Goal: Task Accomplishment & Management: Use online tool/utility

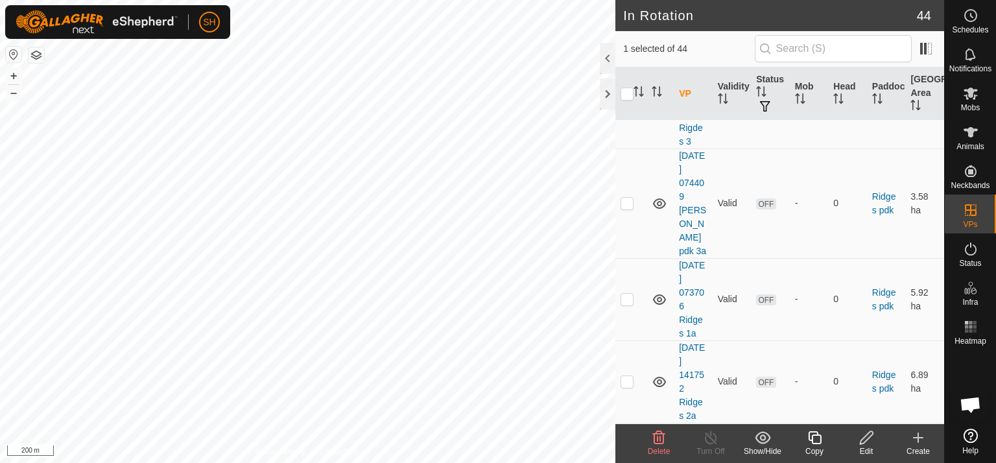
scroll to position [1226, 0]
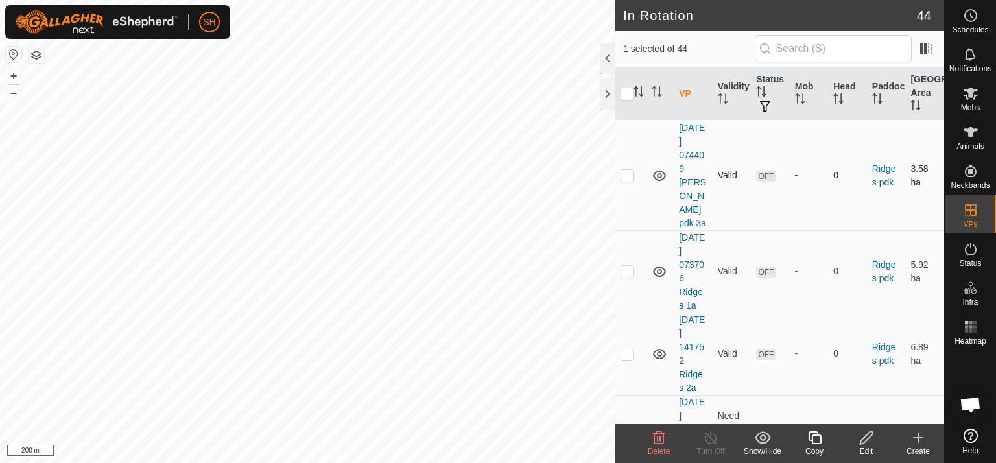
click at [625, 180] on p-checkbox at bounding box center [626, 175] width 13 height 10
checkbox input "false"
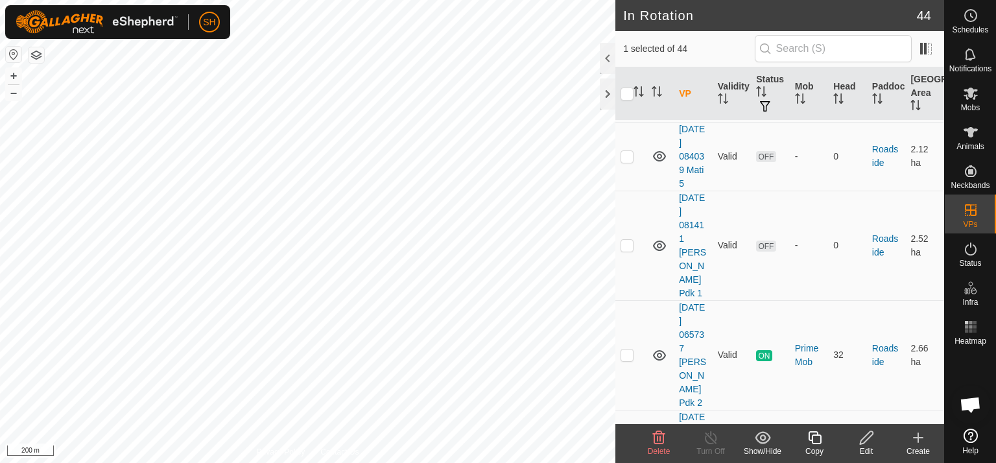
scroll to position [2375, 0]
click at [626, 347] on p-checkbox at bounding box center [626, 352] width 13 height 10
checkbox input "false"
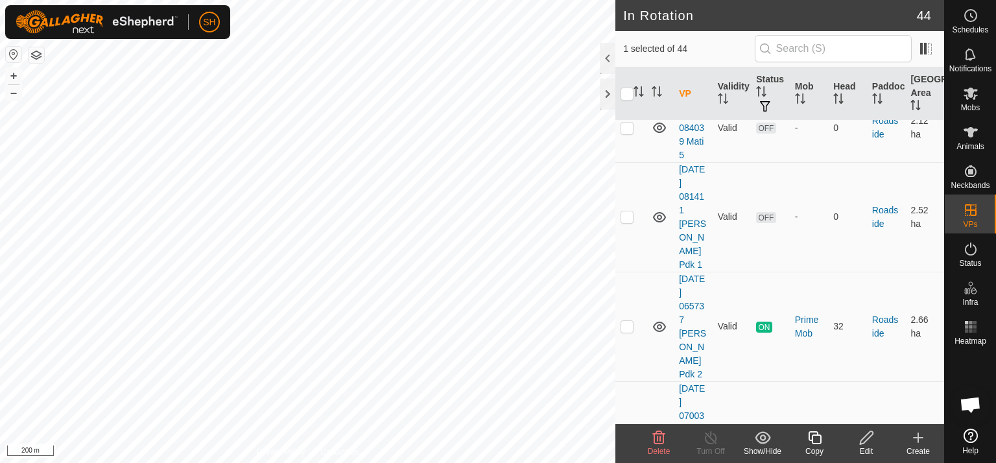
scroll to position [2434, 0]
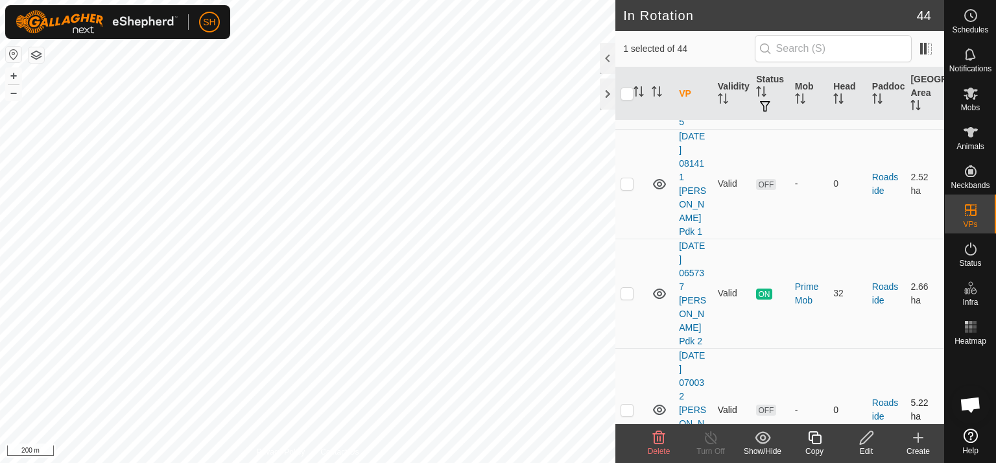
click at [625, 404] on p-checkbox at bounding box center [626, 409] width 13 height 10
checkbox input "false"
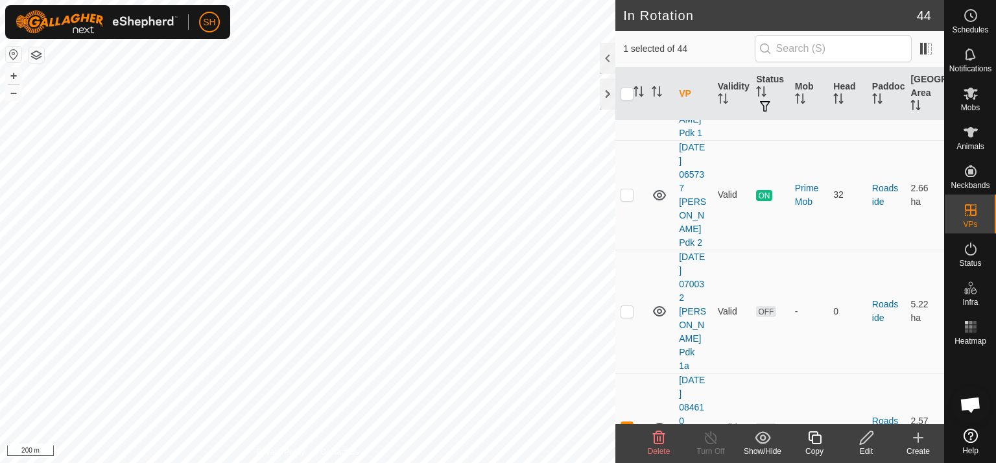
scroll to position [2553, 0]
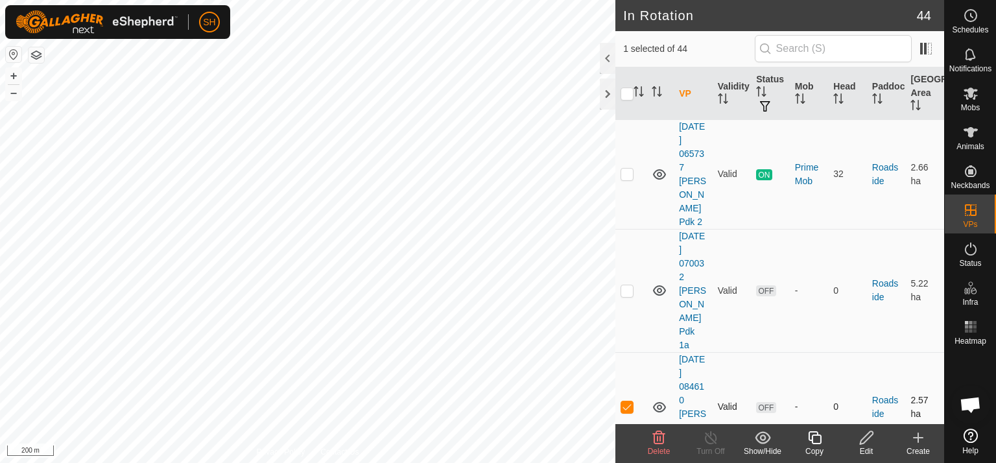
click at [630, 401] on p-checkbox at bounding box center [626, 406] width 13 height 10
checkbox input "true"
click at [866, 438] on icon at bounding box center [866, 438] width 16 height 16
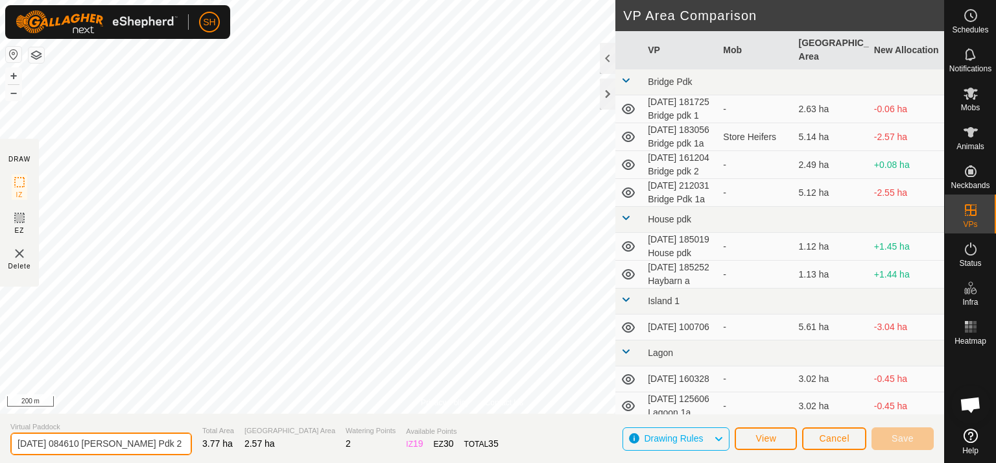
click at [151, 439] on input "[DATE] 084610 [PERSON_NAME] Pdk 2" at bounding box center [100, 443] width 181 height 23
type input "[DATE] 084610 [PERSON_NAME] Pdk 3"
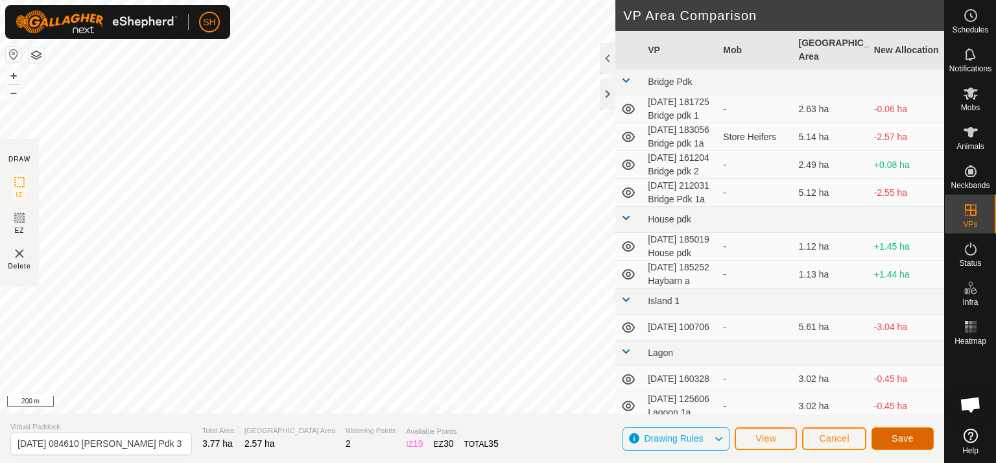
click at [898, 436] on span "Save" at bounding box center [902, 438] width 22 height 10
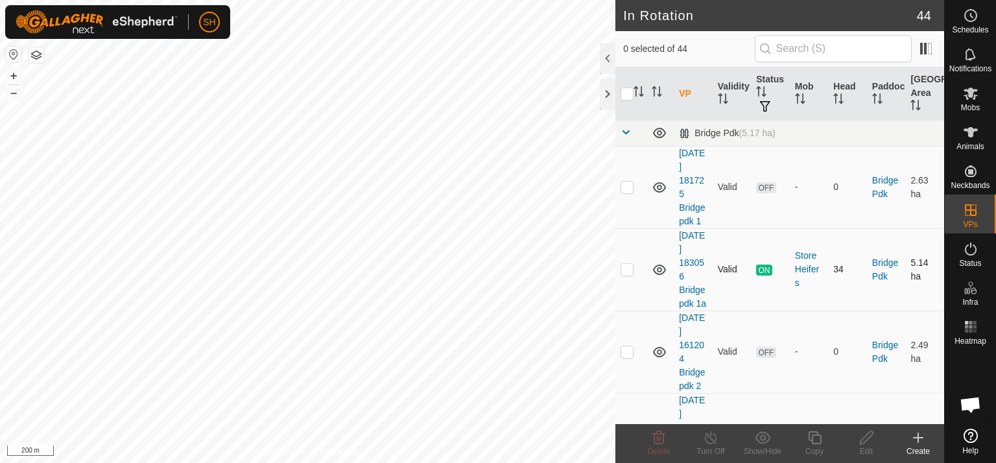
checkbox input "true"
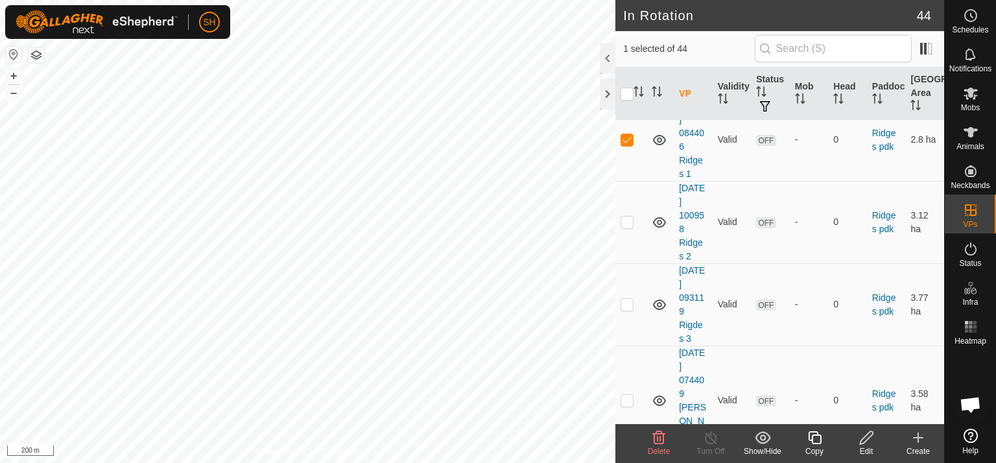
scroll to position [979, 0]
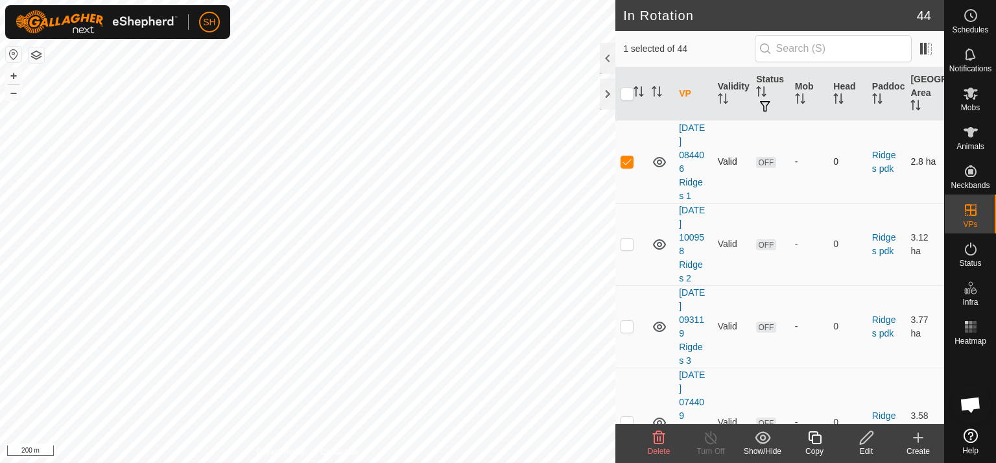
click at [627, 167] on p-checkbox at bounding box center [626, 161] width 13 height 10
checkbox input "false"
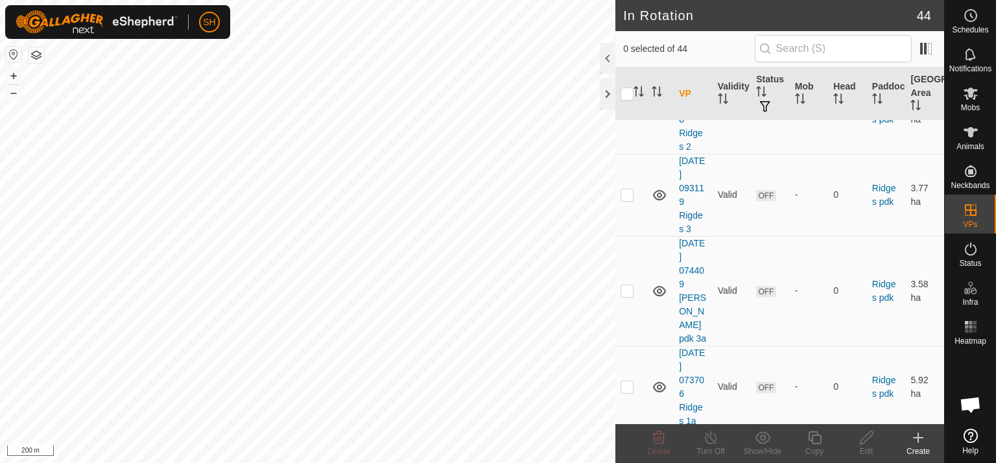
scroll to position [1164, 0]
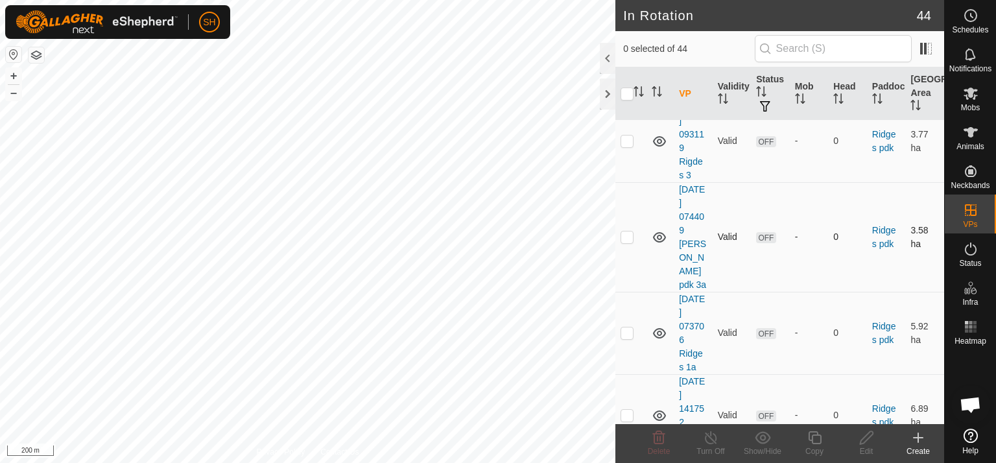
click at [626, 240] on p-checkbox at bounding box center [626, 236] width 13 height 10
checkbox input "false"
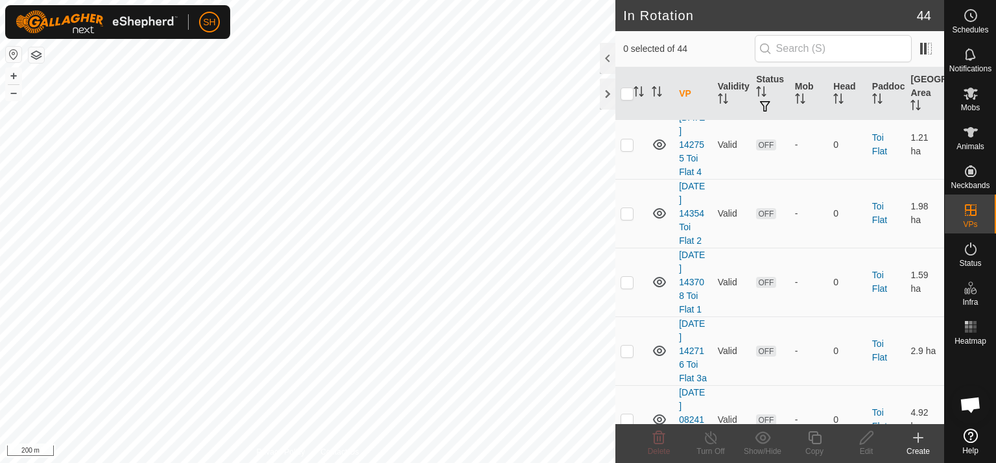
scroll to position [3434, 0]
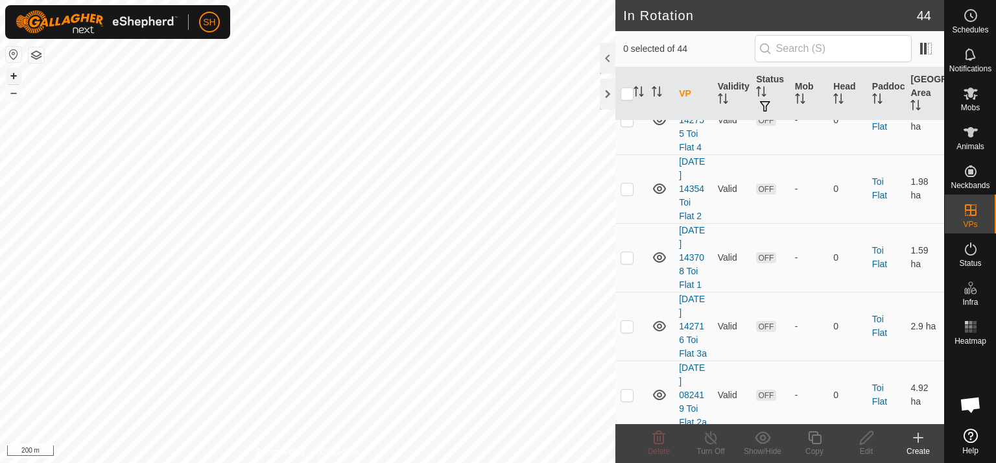
click at [14, 73] on button "+" at bounding box center [14, 76] width 16 height 16
click at [16, 73] on button "+" at bounding box center [14, 76] width 16 height 16
click at [198, 462] on html "SH Schedules Notifications Mobs Animals Neckbands VPs Status Infra Heatmap Help…" at bounding box center [498, 231] width 996 height 463
click at [920, 434] on icon at bounding box center [918, 438] width 16 height 16
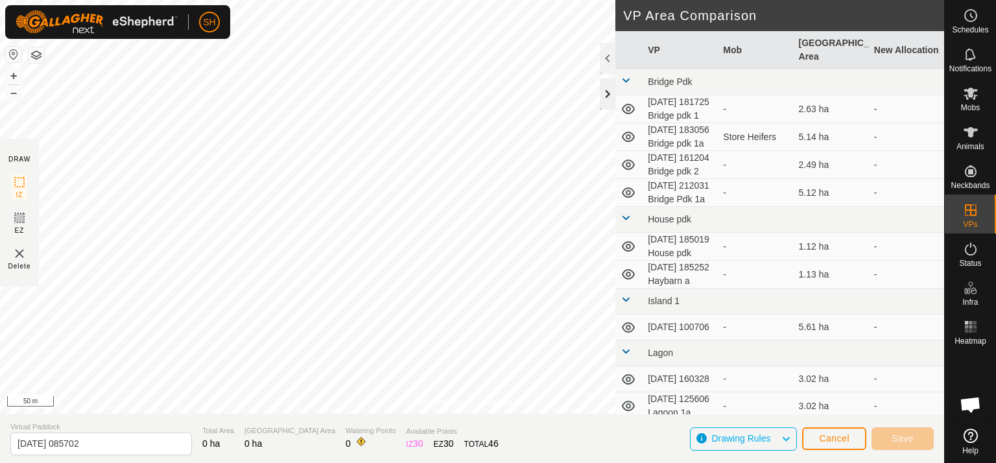
click at [606, 91] on div at bounding box center [608, 93] width 16 height 31
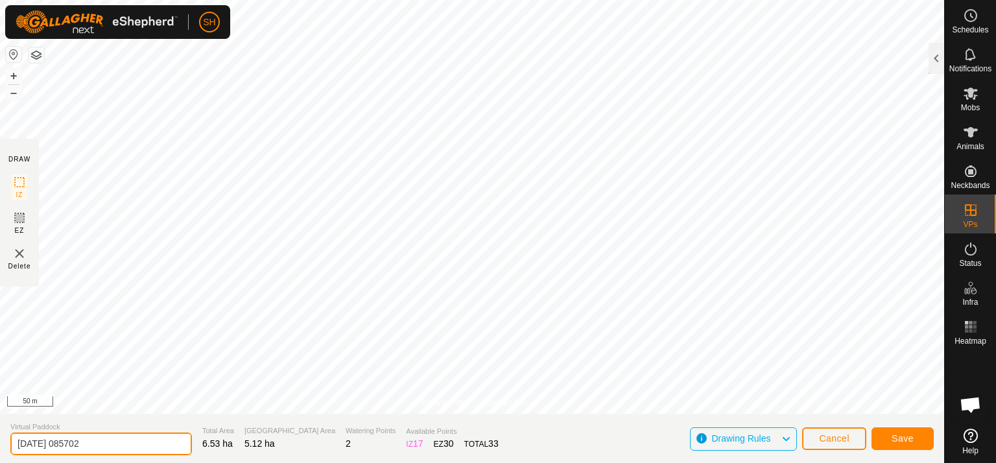
click at [111, 440] on input "[DATE] 085702" at bounding box center [100, 443] width 181 height 23
type input "[DATE] 085702 [PERSON_NAME] Pdk 2a"
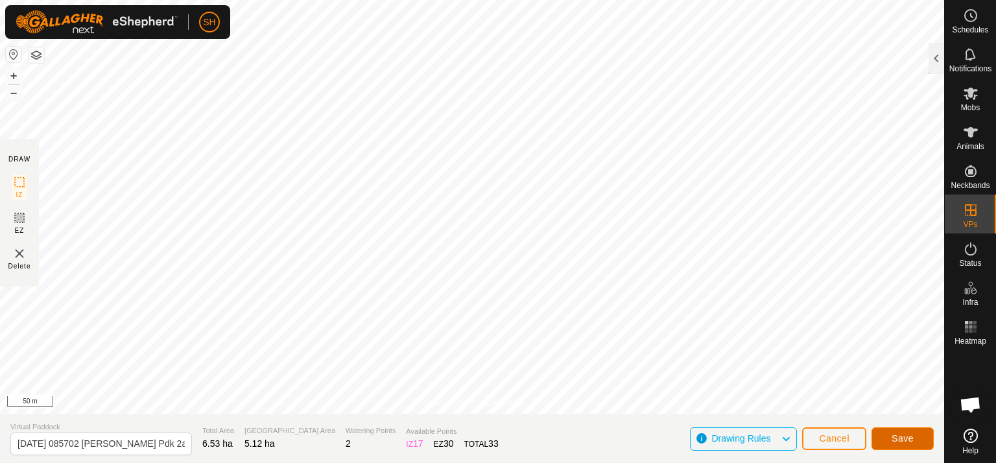
click at [918, 441] on button "Save" at bounding box center [902, 438] width 62 height 23
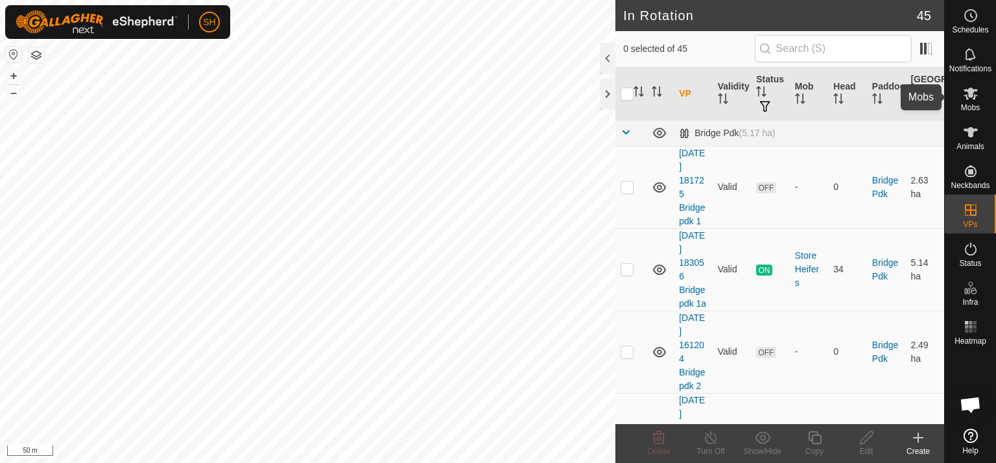
click at [971, 97] on icon at bounding box center [970, 94] width 14 height 12
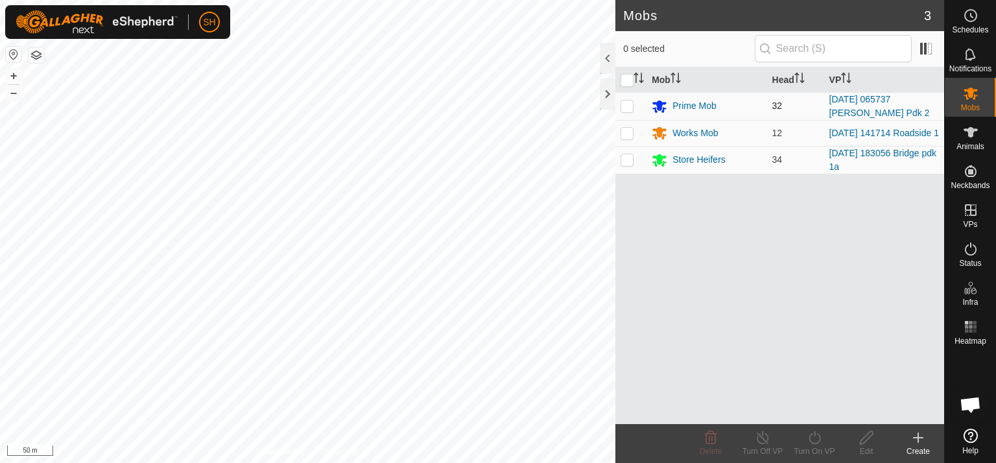
click at [625, 102] on p-checkbox at bounding box center [626, 105] width 13 height 10
checkbox input "true"
click at [815, 436] on icon at bounding box center [814, 438] width 16 height 16
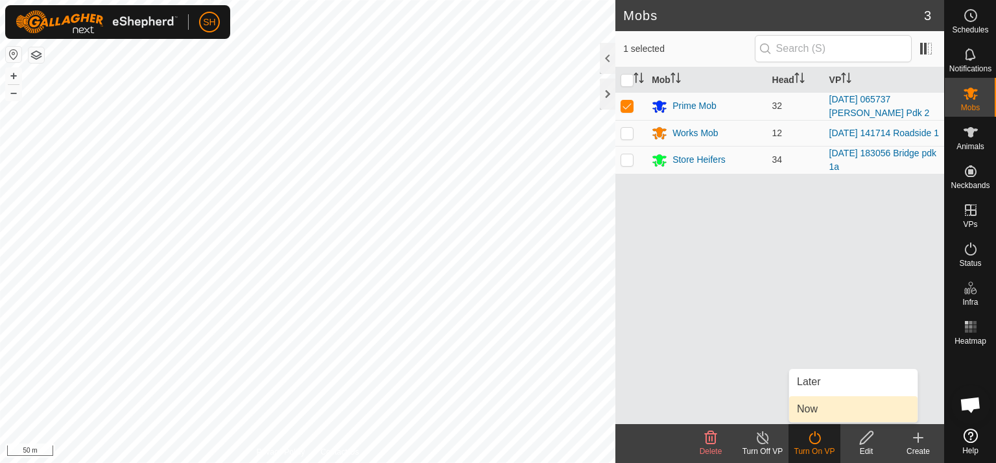
click at [814, 408] on link "Now" at bounding box center [853, 409] width 128 height 26
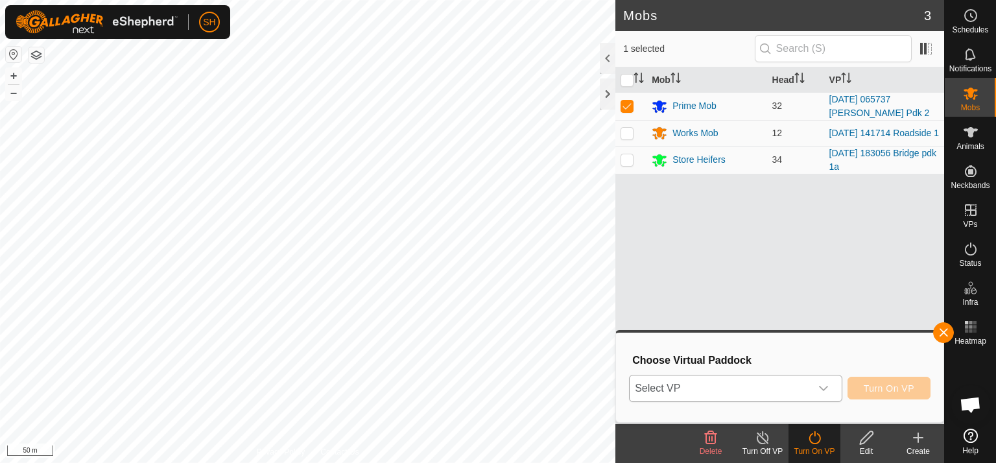
click at [828, 390] on icon "dropdown trigger" at bounding box center [823, 388] width 10 height 10
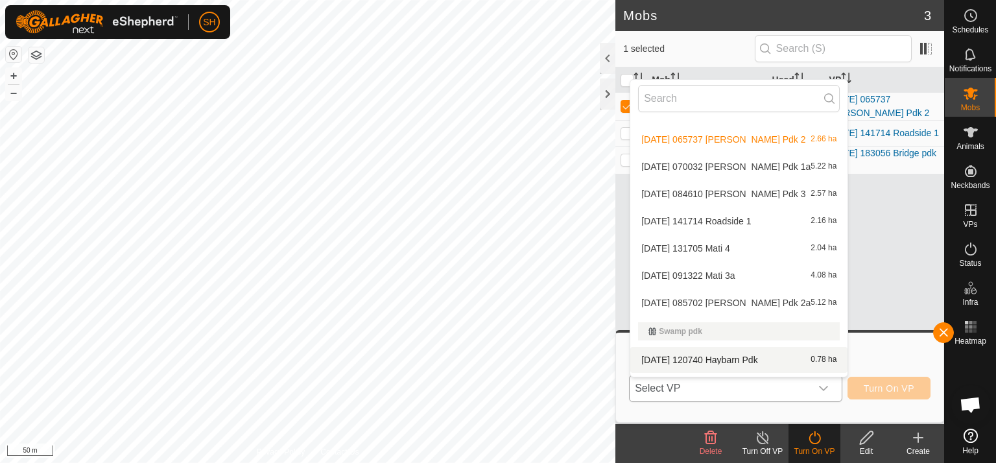
scroll to position [1072, 0]
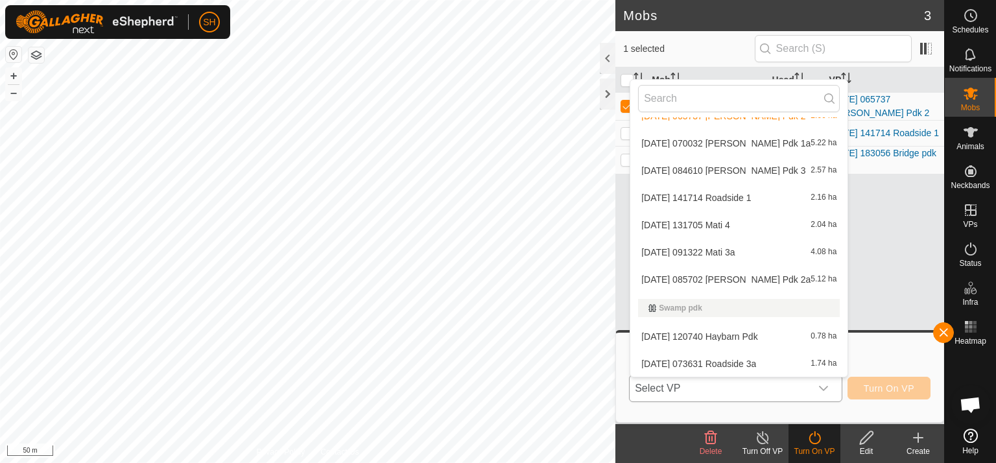
click at [755, 275] on li "[DATE] 085702 [PERSON_NAME] Pdk 2a 5.12 ha" at bounding box center [738, 279] width 217 height 26
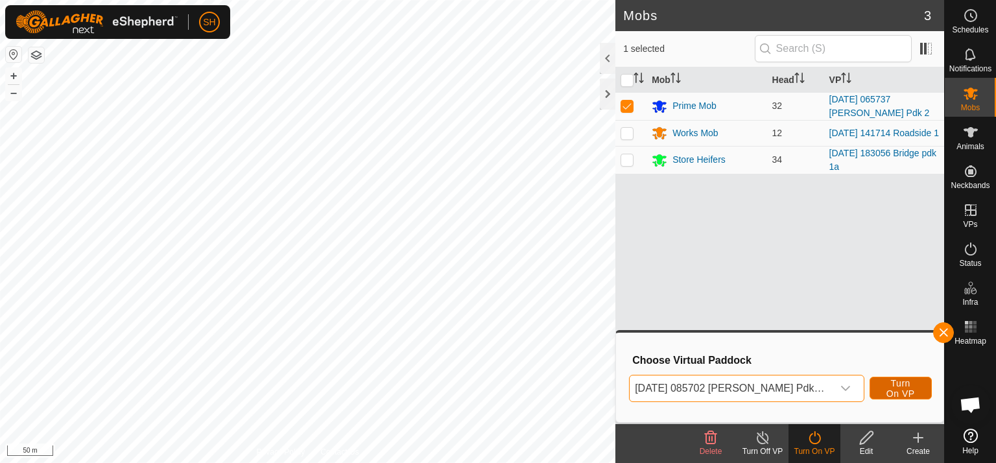
click at [895, 385] on span "Turn On VP" at bounding box center [900, 388] width 30 height 21
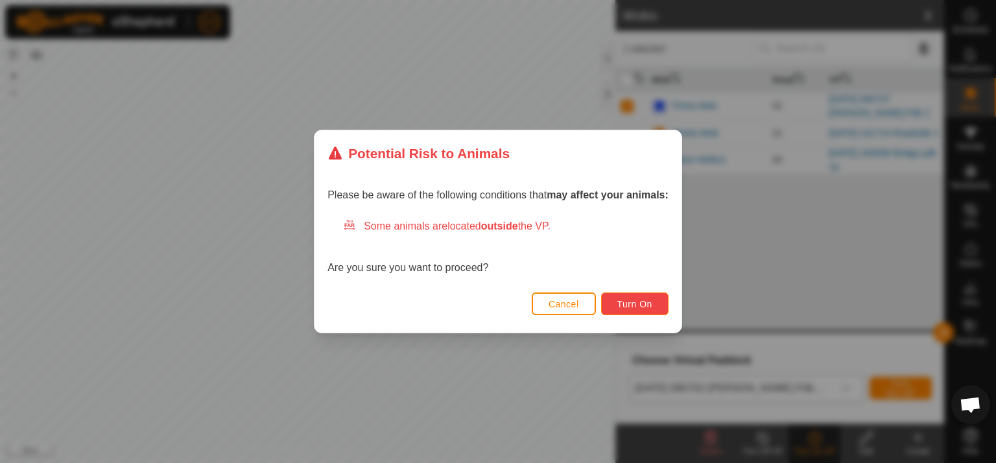
click at [635, 302] on span "Turn On" at bounding box center [634, 304] width 35 height 10
